Goal: Find contact information: Find contact information

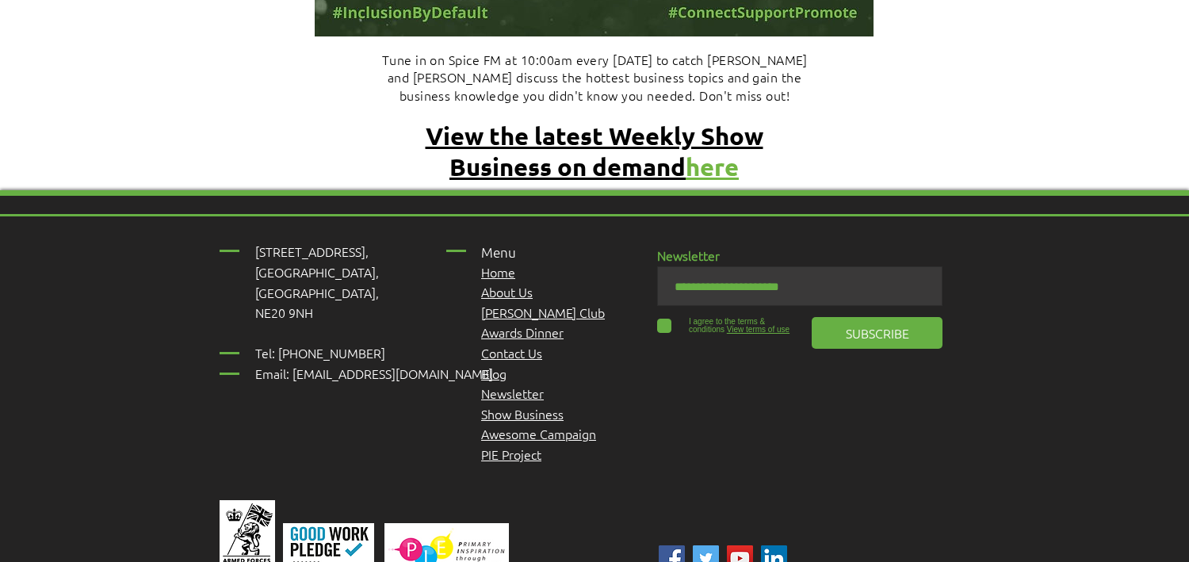
scroll to position [6998, 0]
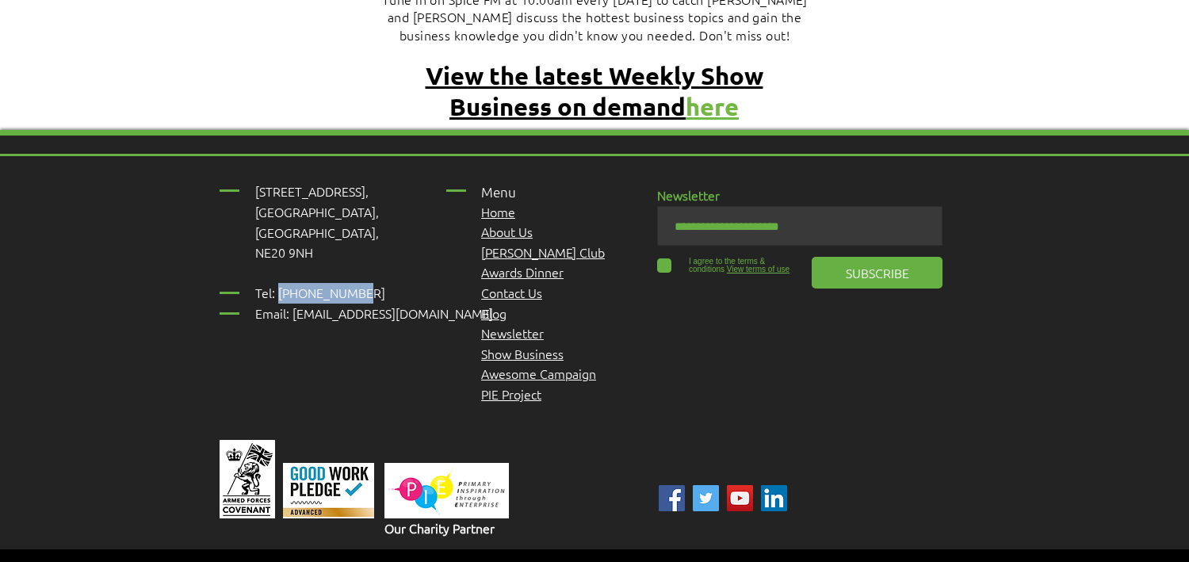
drag, startPoint x: 365, startPoint y: 215, endPoint x: 276, endPoint y: 212, distance: 88.8
click at [276, 283] on p "Tel: 01661 823234 Email: inclusion@abconnexions.org" at bounding box center [382, 303] width 254 height 40
drag, startPoint x: 276, startPoint y: 212, endPoint x: 285, endPoint y: 212, distance: 9.5
copy span "01661 823234"
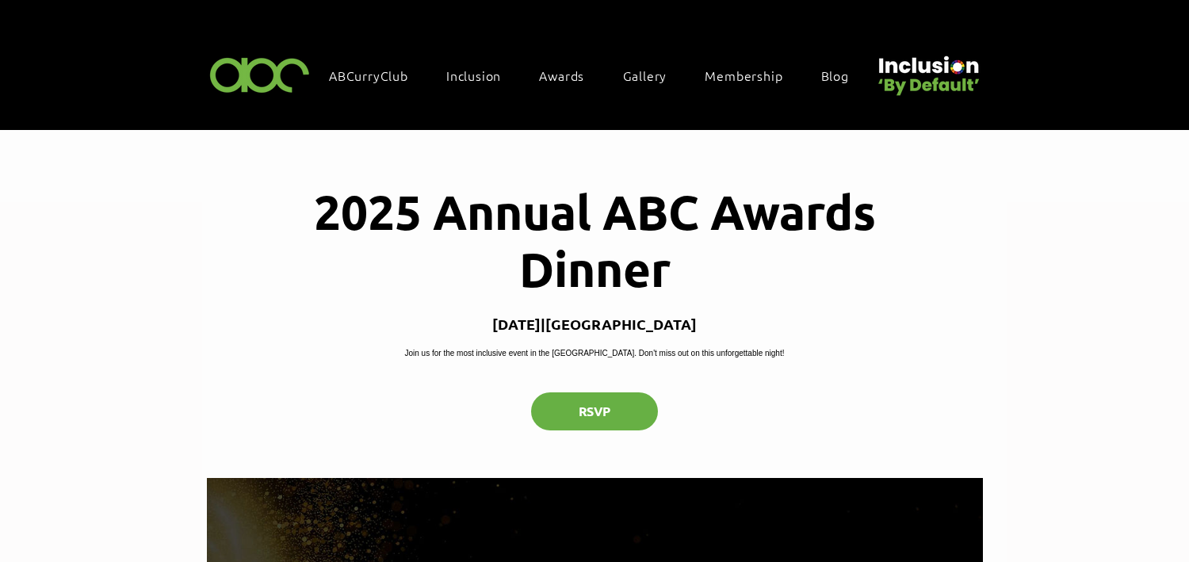
click at [897, 395] on div "2025 Annual ABC Awards Dinner Thu 09 Oct | Newcastle upon Tyne Join us for the …" at bounding box center [595, 304] width 776 height 347
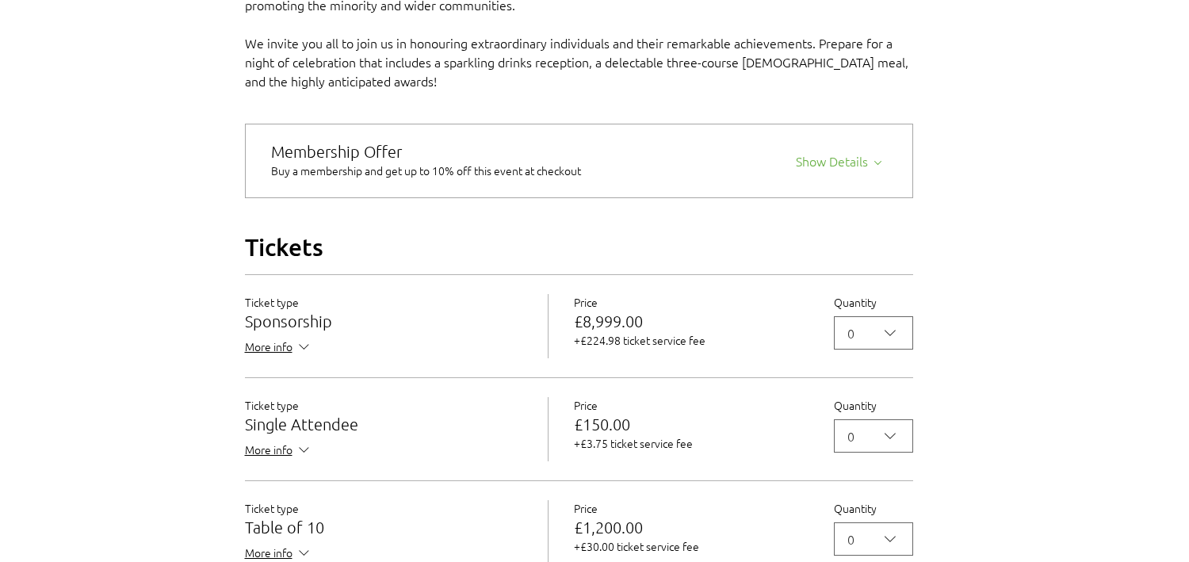
scroll to position [1224, 16]
click at [283, 358] on span "More info" at bounding box center [278, 348] width 67 height 20
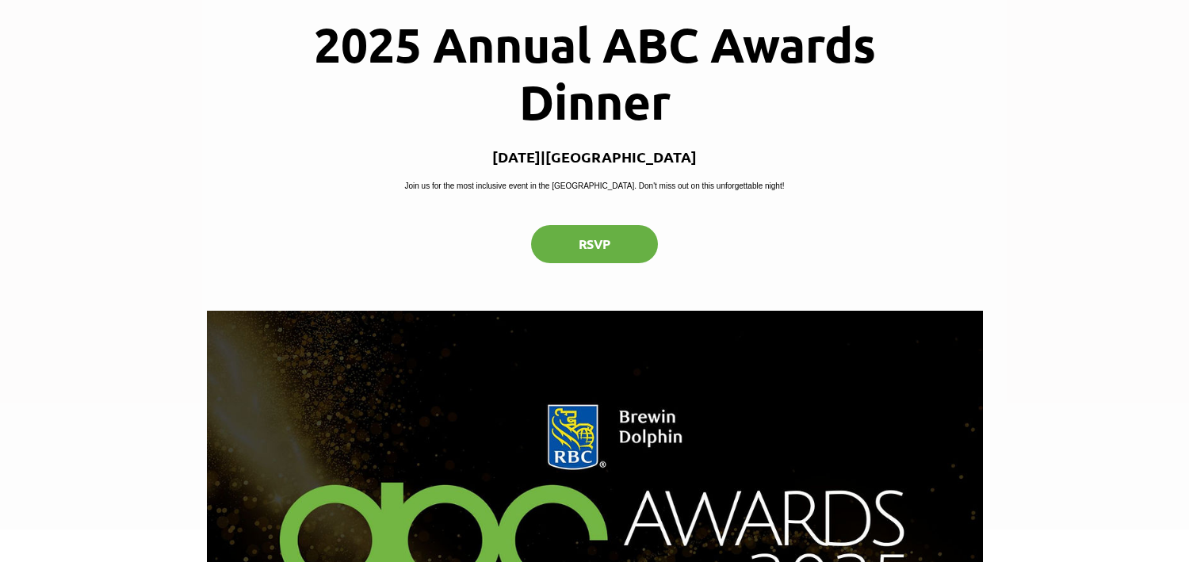
scroll to position [0, 0]
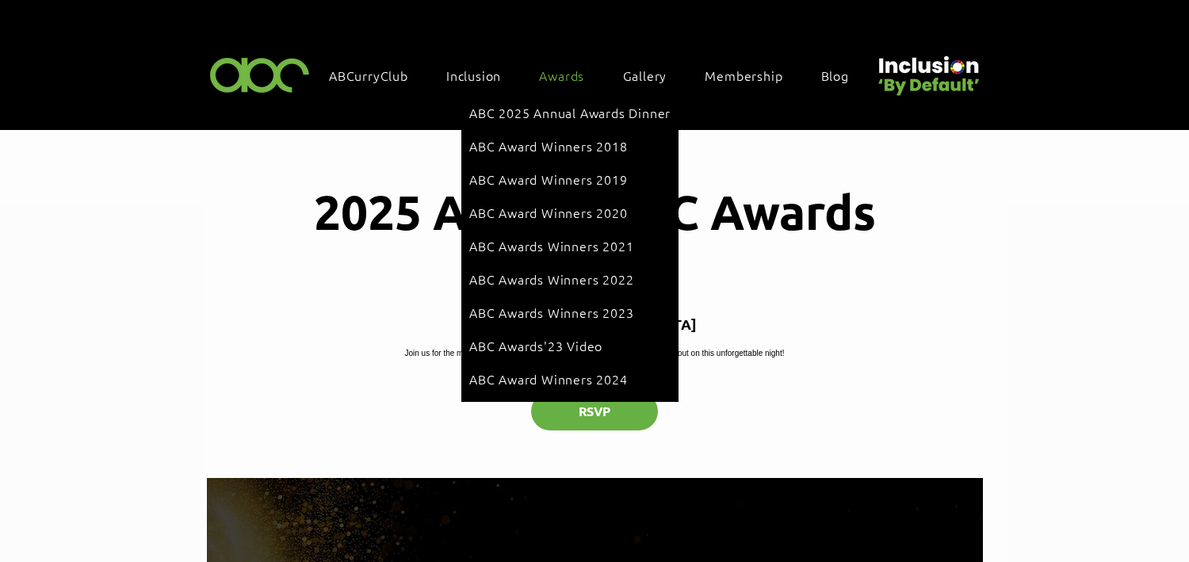
click at [573, 78] on span "Awards" at bounding box center [561, 75] width 45 height 17
click at [530, 117] on span "ABC 2025 Annual Awards Dinner" at bounding box center [569, 112] width 201 height 17
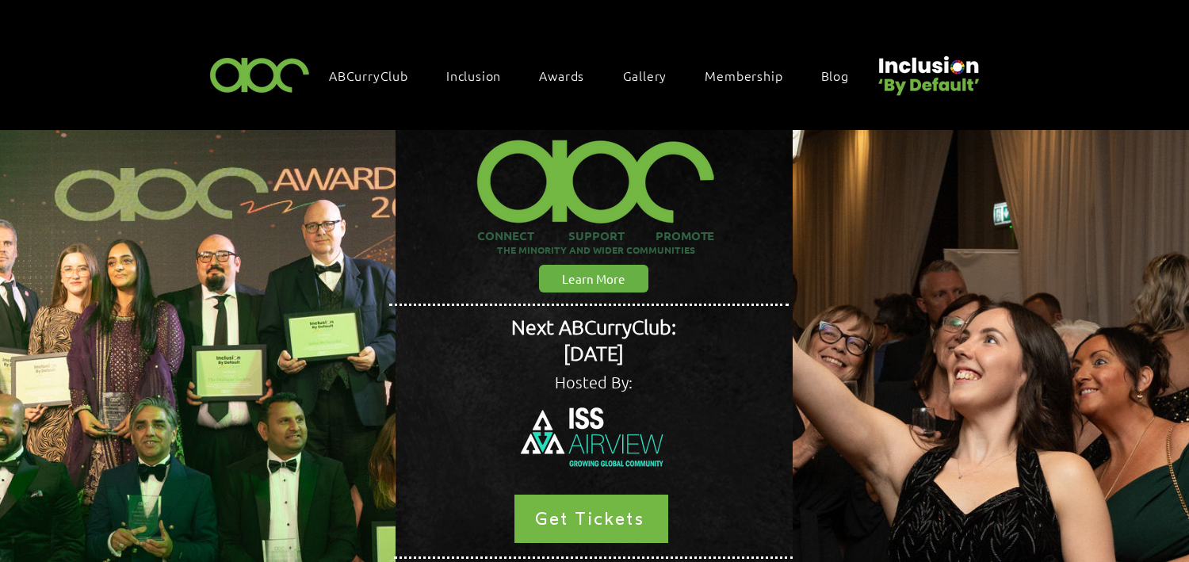
scroll to position [6998, 0]
